Goal: Task Accomplishment & Management: Manage account settings

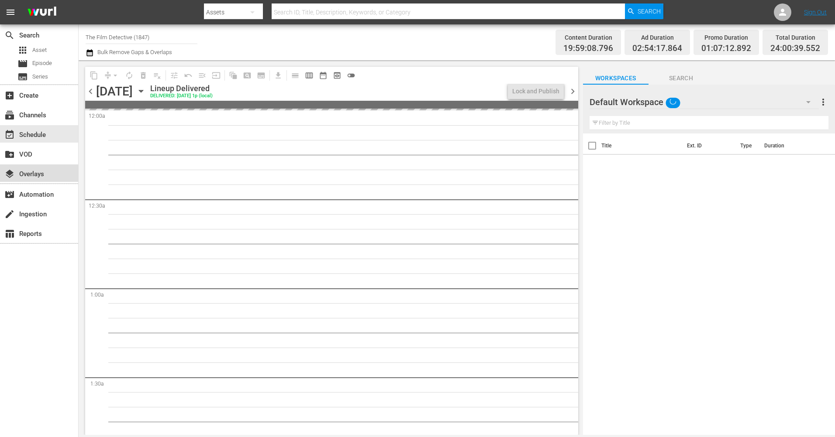
click at [38, 172] on div "layers Overlays" at bounding box center [24, 173] width 49 height 8
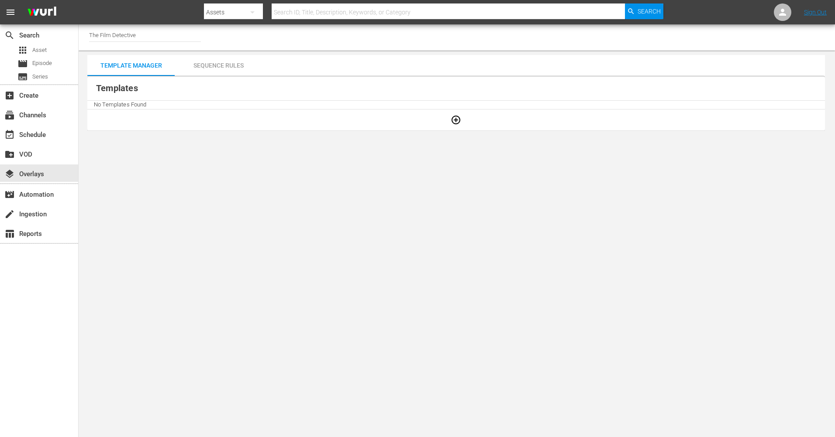
click at [455, 119] on icon "button" at bounding box center [456, 120] width 10 height 10
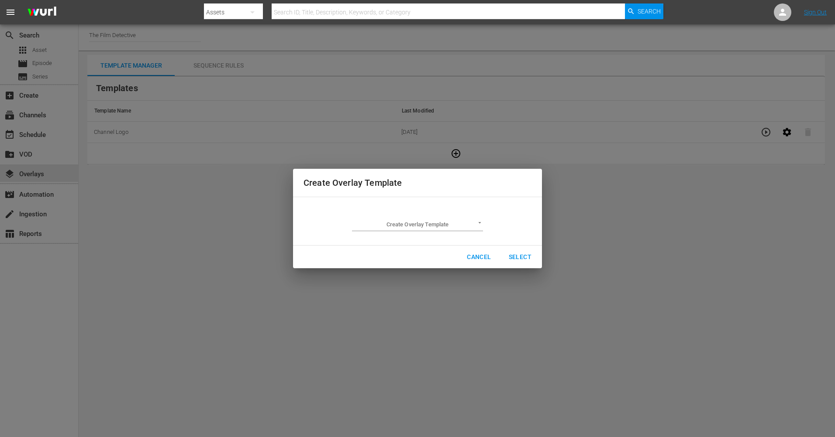
click at [477, 251] on button "Cancel" at bounding box center [479, 257] width 38 height 16
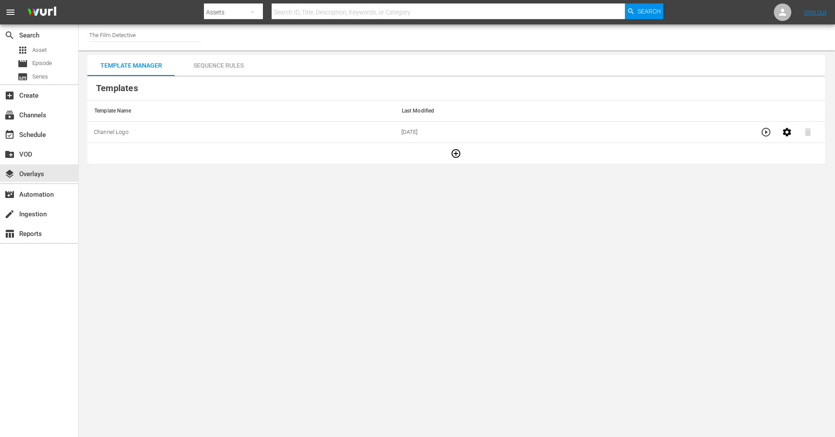
click at [260, 13] on button "button" at bounding box center [252, 12] width 21 height 21
click at [252, 36] on div "Channels" at bounding box center [232, 37] width 56 height 14
click at [454, 155] on icon "button" at bounding box center [456, 153] width 10 height 10
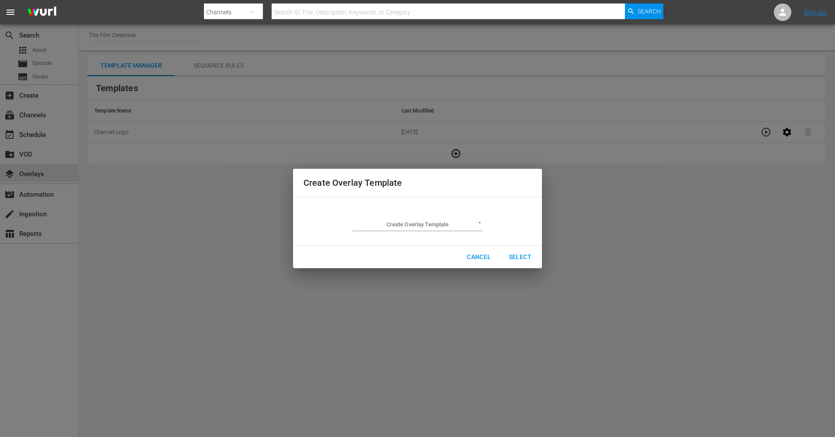
click at [465, 224] on body "menu Search By Channels Search ID, Title, Description, Keywords, or Category Se…" at bounding box center [417, 218] width 835 height 437
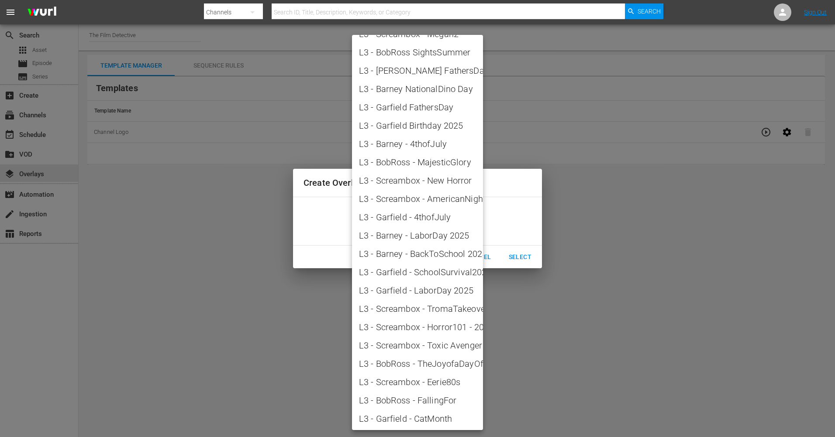
scroll to position [913, 0]
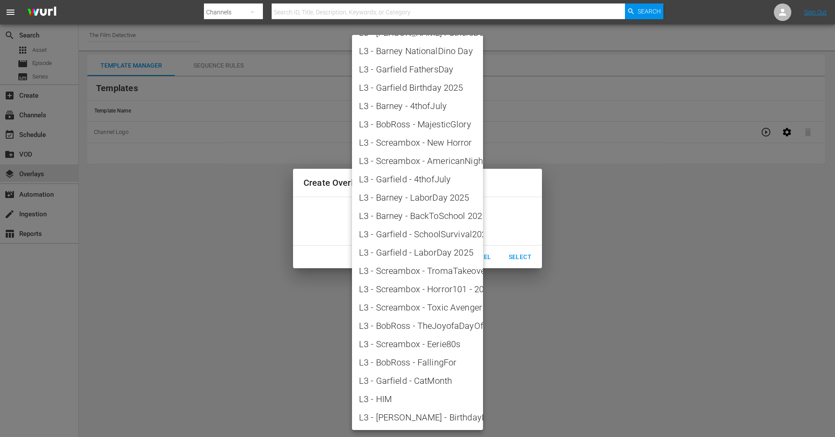
click at [564, 351] on div at bounding box center [417, 218] width 835 height 437
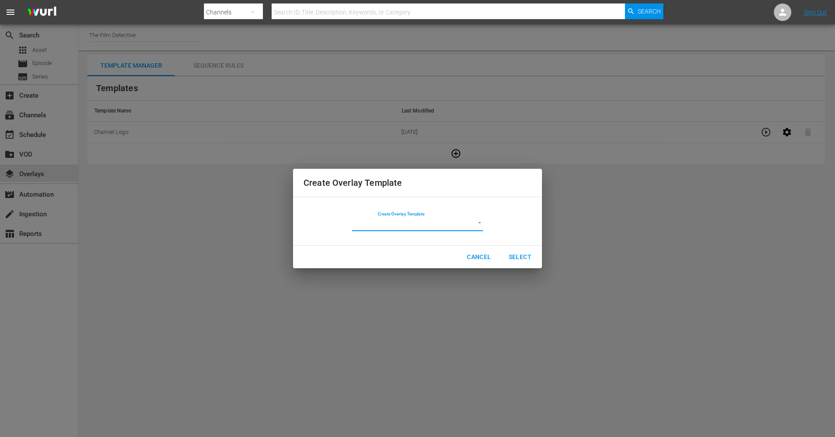
click at [484, 252] on span "Cancel" at bounding box center [479, 257] width 24 height 11
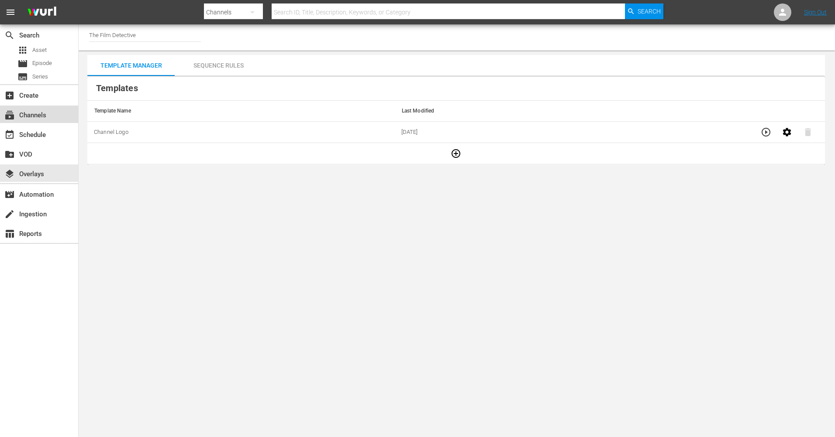
click at [28, 114] on div "subscriptions Channels" at bounding box center [24, 114] width 49 height 8
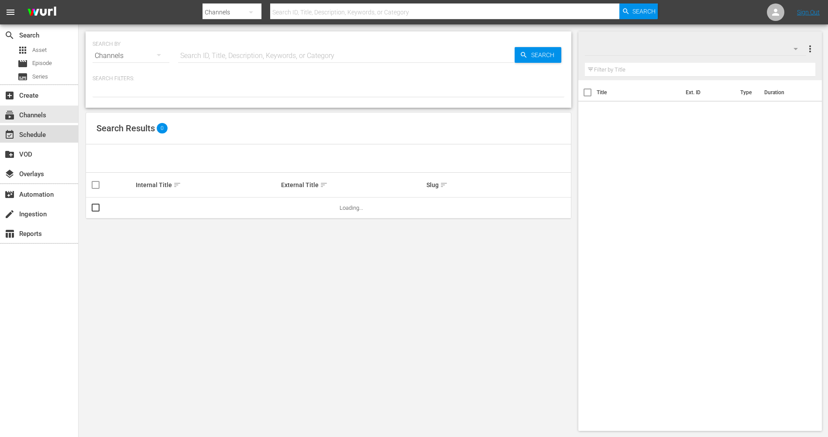
click at [46, 137] on div "event_available Schedule" at bounding box center [24, 134] width 49 height 8
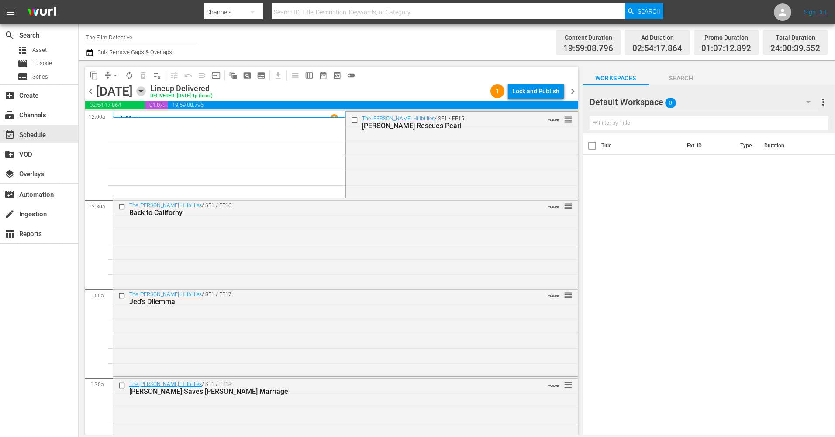
click at [146, 91] on icon "button" at bounding box center [141, 91] width 10 height 10
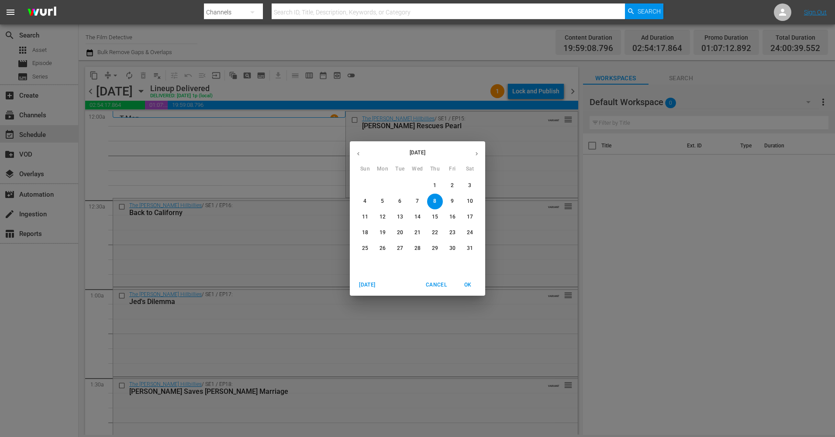
click at [476, 153] on icon "button" at bounding box center [476, 153] width 2 height 3
click at [433, 234] on p "25" at bounding box center [435, 232] width 6 height 7
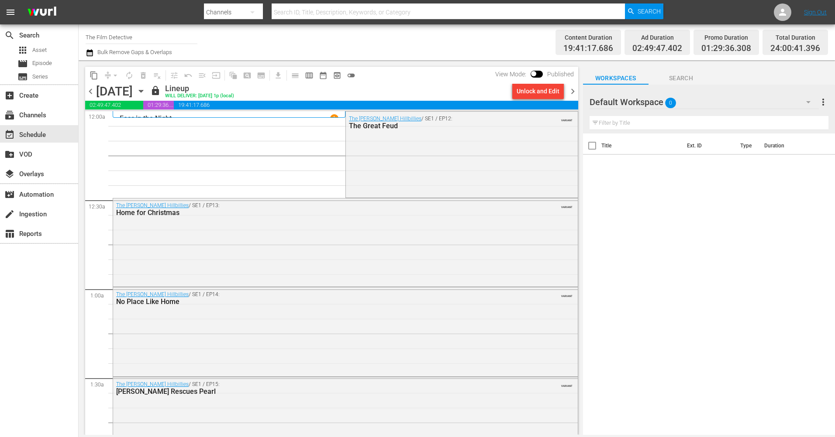
click at [569, 91] on span "chevron_right" at bounding box center [572, 91] width 11 height 11
